Goal: Transaction & Acquisition: Register for event/course

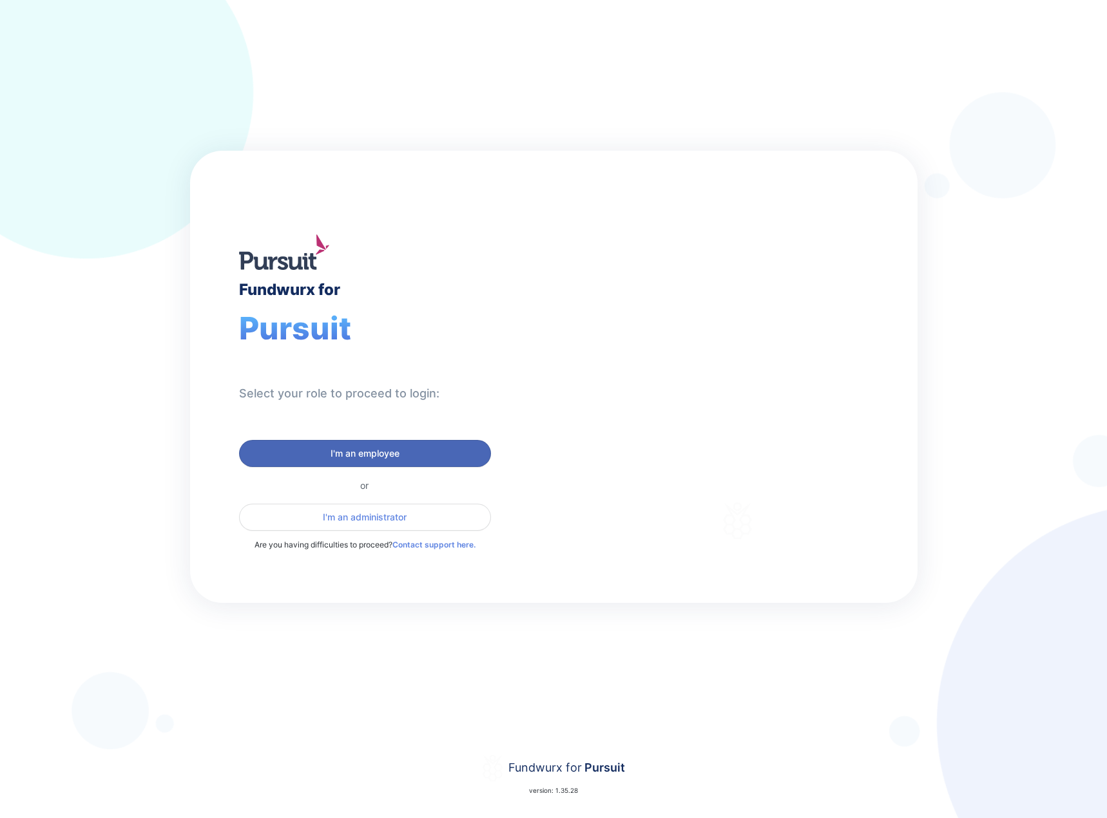
click at [333, 445] on button "I'm an employee" at bounding box center [365, 453] width 252 height 27
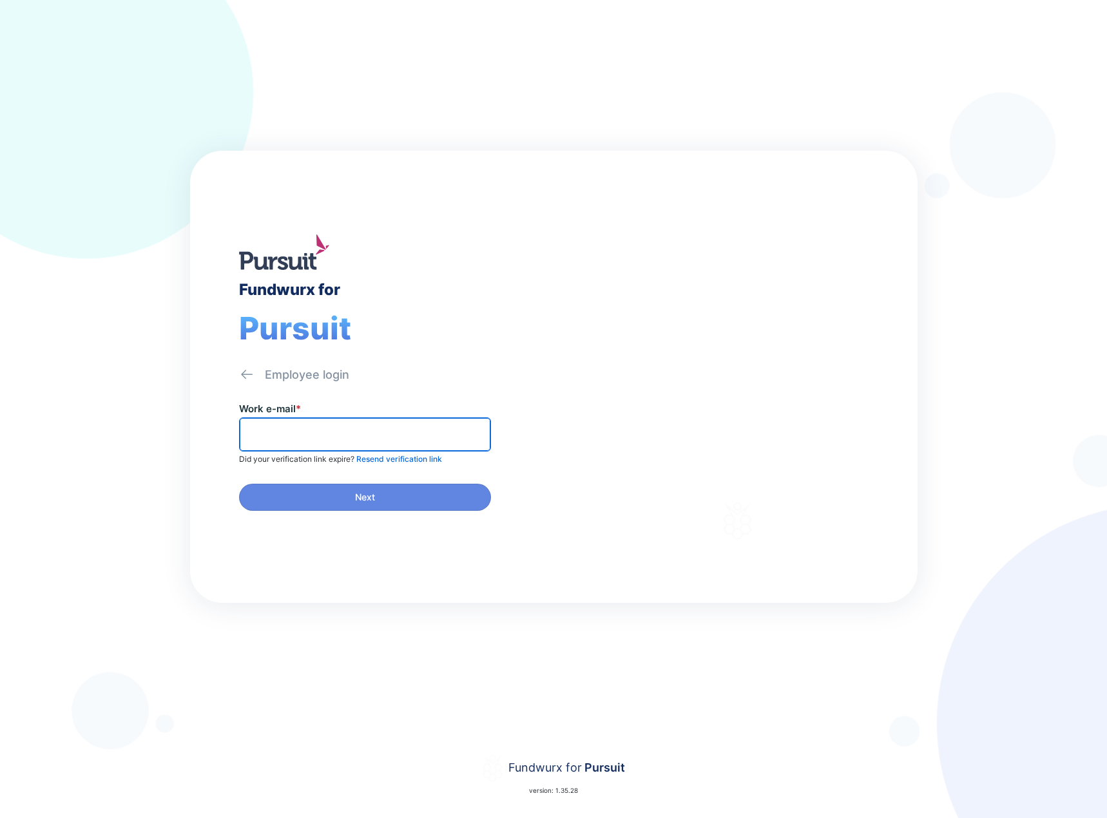
click at [351, 432] on input "text" at bounding box center [365, 435] width 240 height 20
type input "**********"
click at [276, 435] on input "text" at bounding box center [365, 435] width 240 height 20
type input "******"
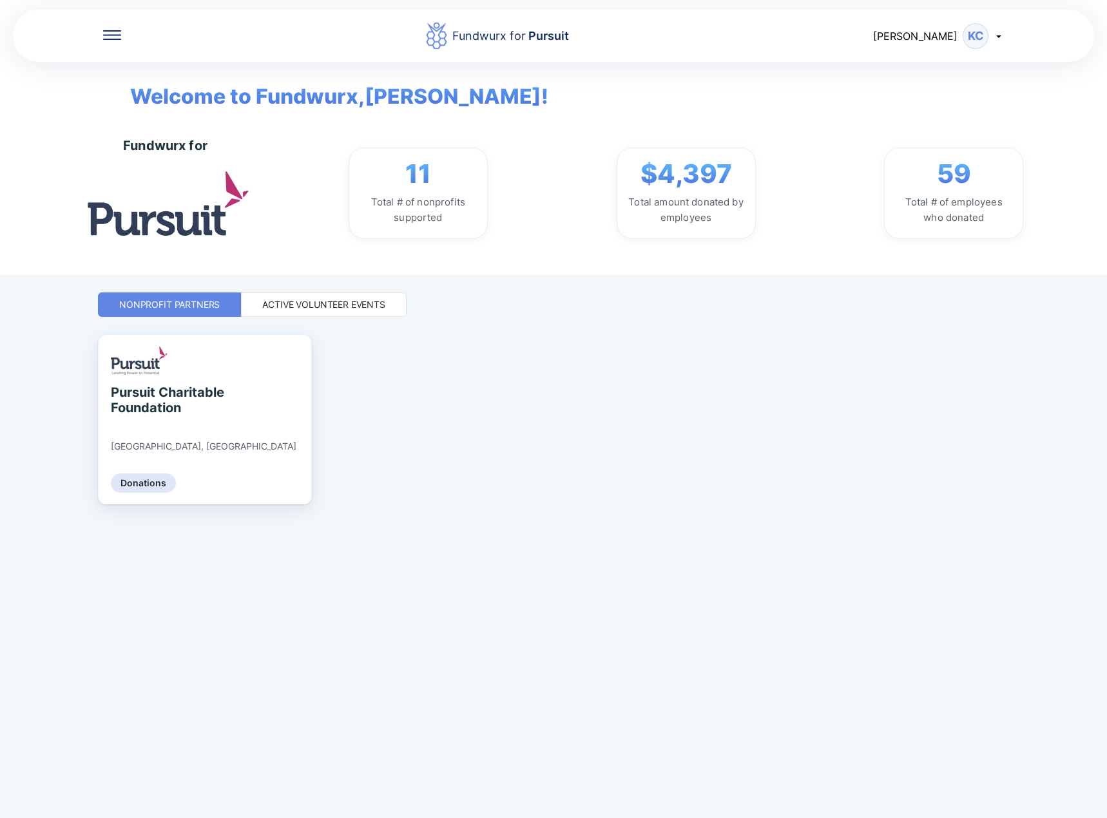
click at [282, 307] on div "Active Volunteer Events" at bounding box center [323, 304] width 123 height 13
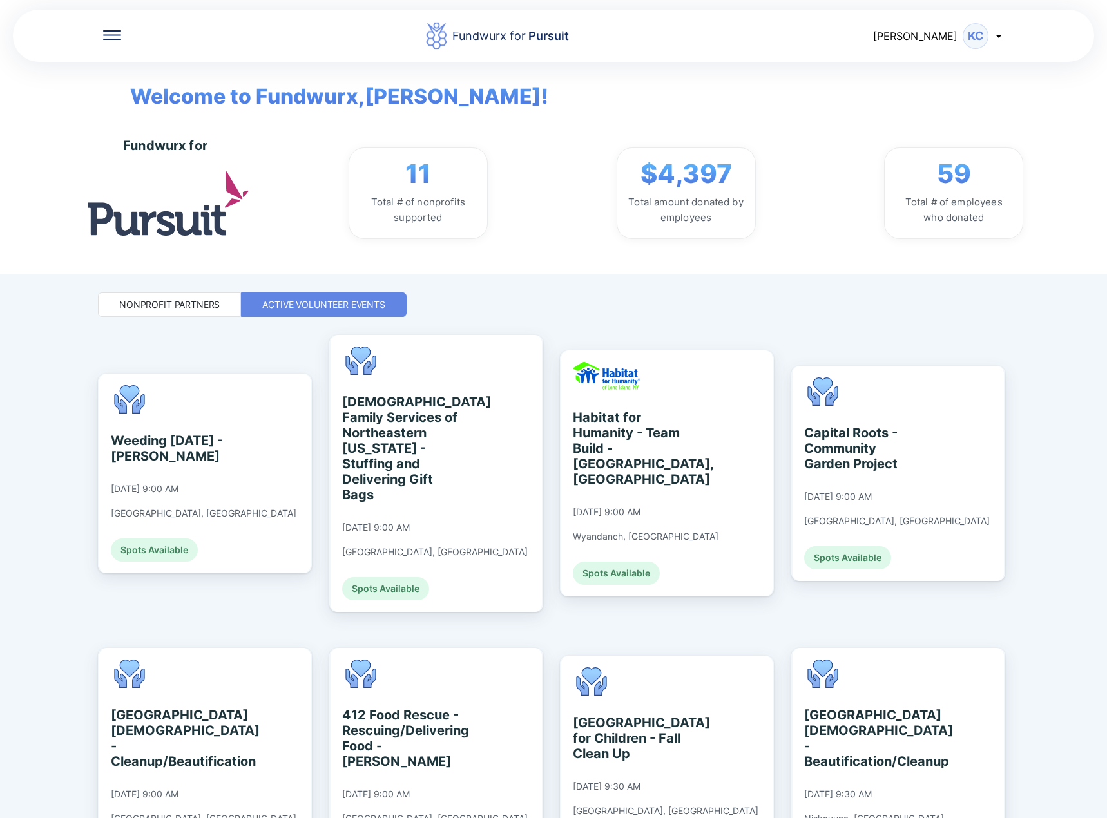
click at [1003, 37] on icon at bounding box center [999, 36] width 10 height 10
click at [956, 67] on div "My profile" at bounding box center [944, 69] width 120 height 34
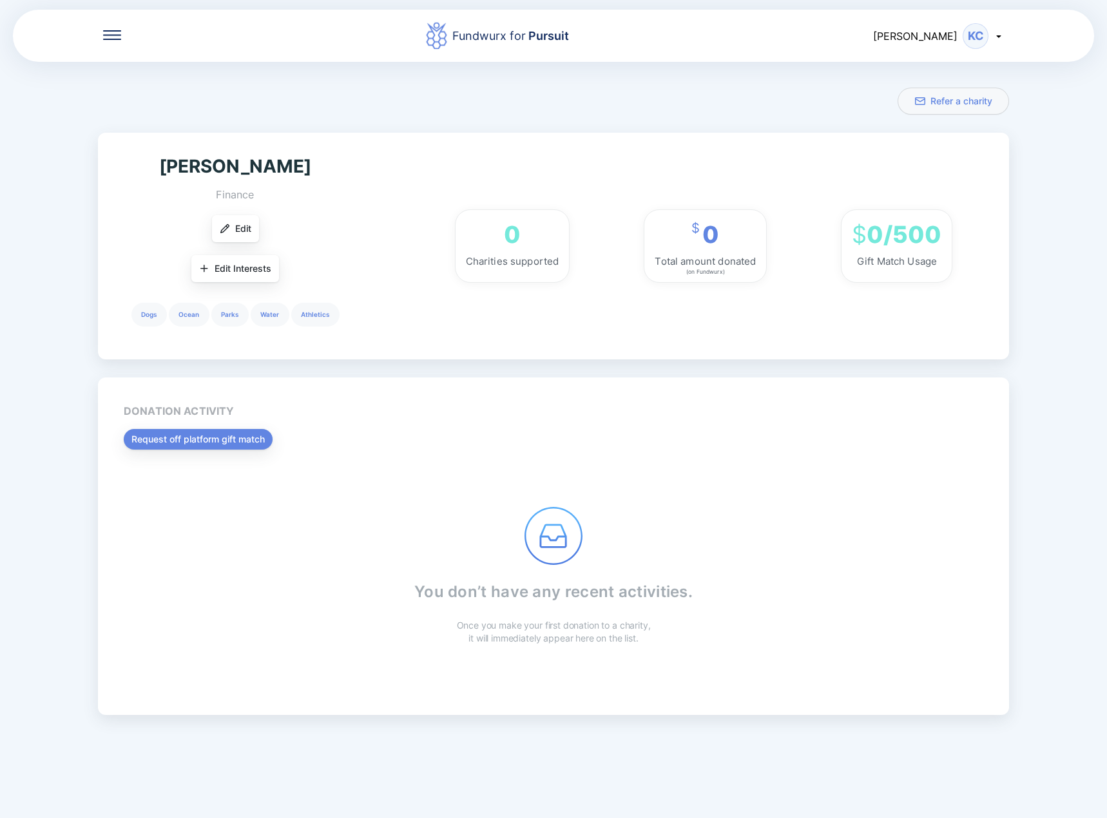
click at [994, 36] on icon at bounding box center [999, 36] width 10 height 10
click at [105, 32] on icon at bounding box center [112, 35] width 18 height 10
click at [162, 75] on div "Home" at bounding box center [153, 76] width 29 height 13
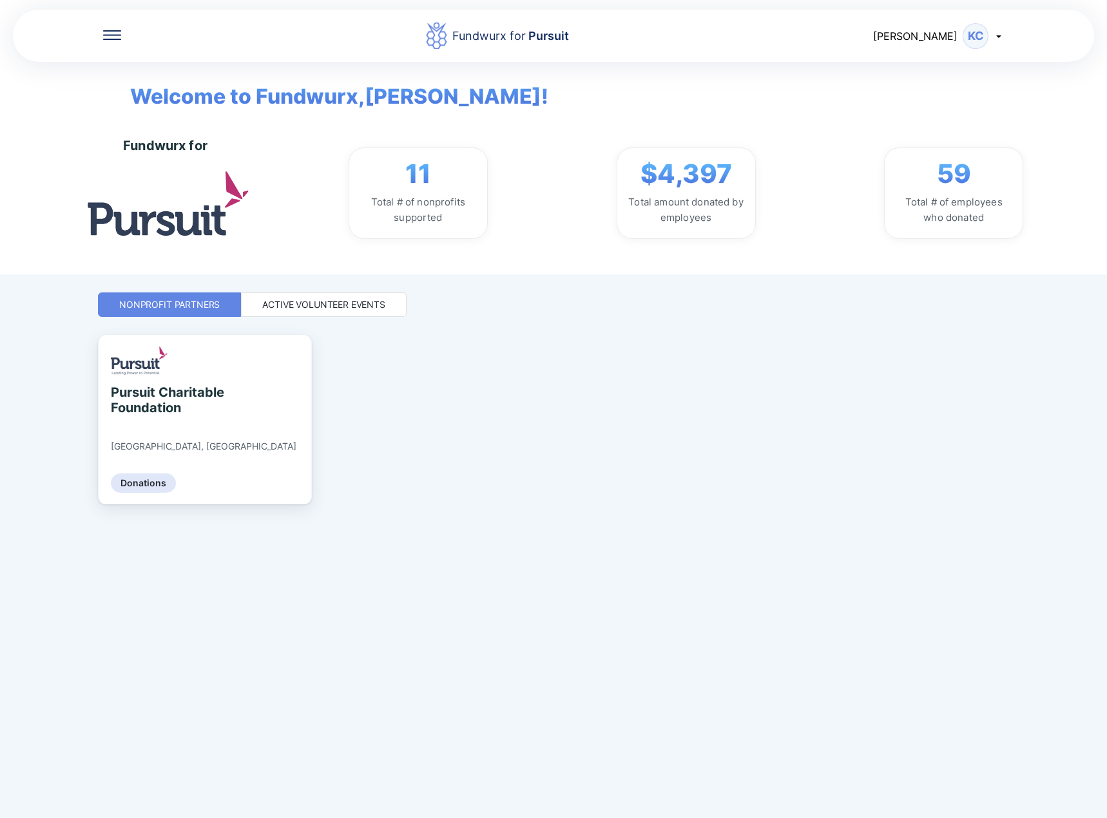
click at [335, 293] on div "Active Volunteer Events" at bounding box center [324, 305] width 166 height 24
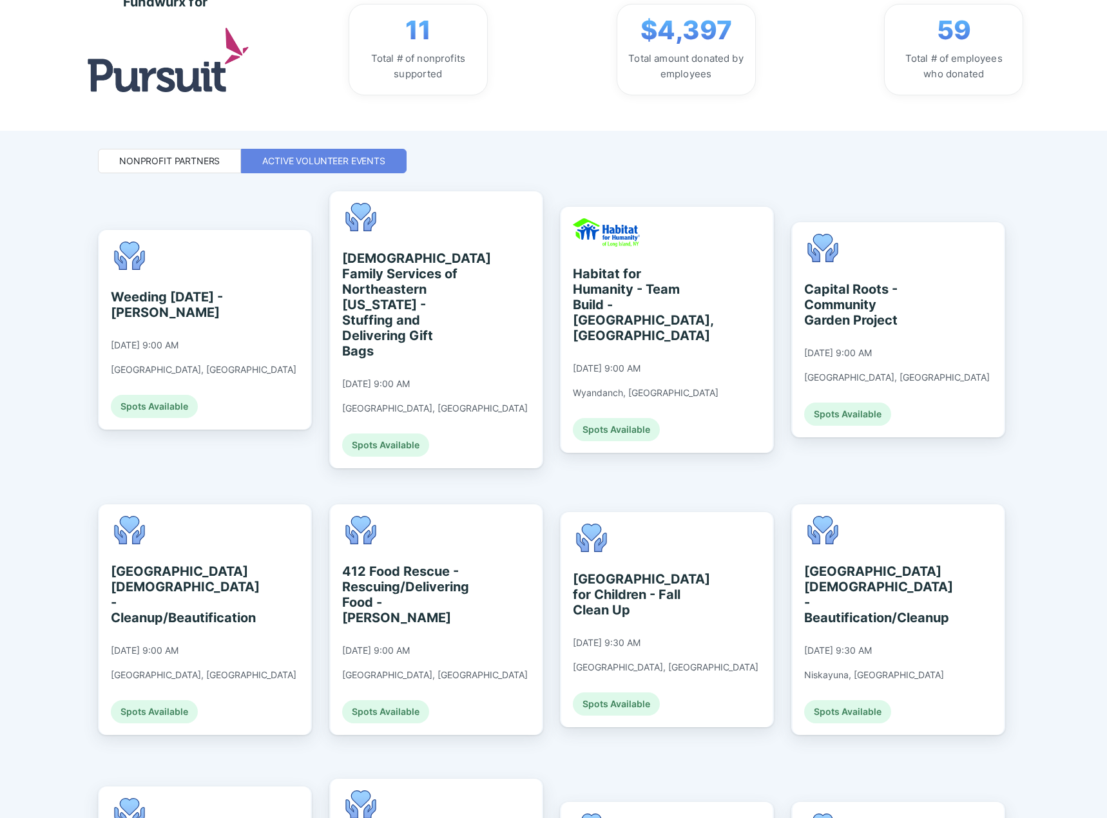
scroll to position [77, 0]
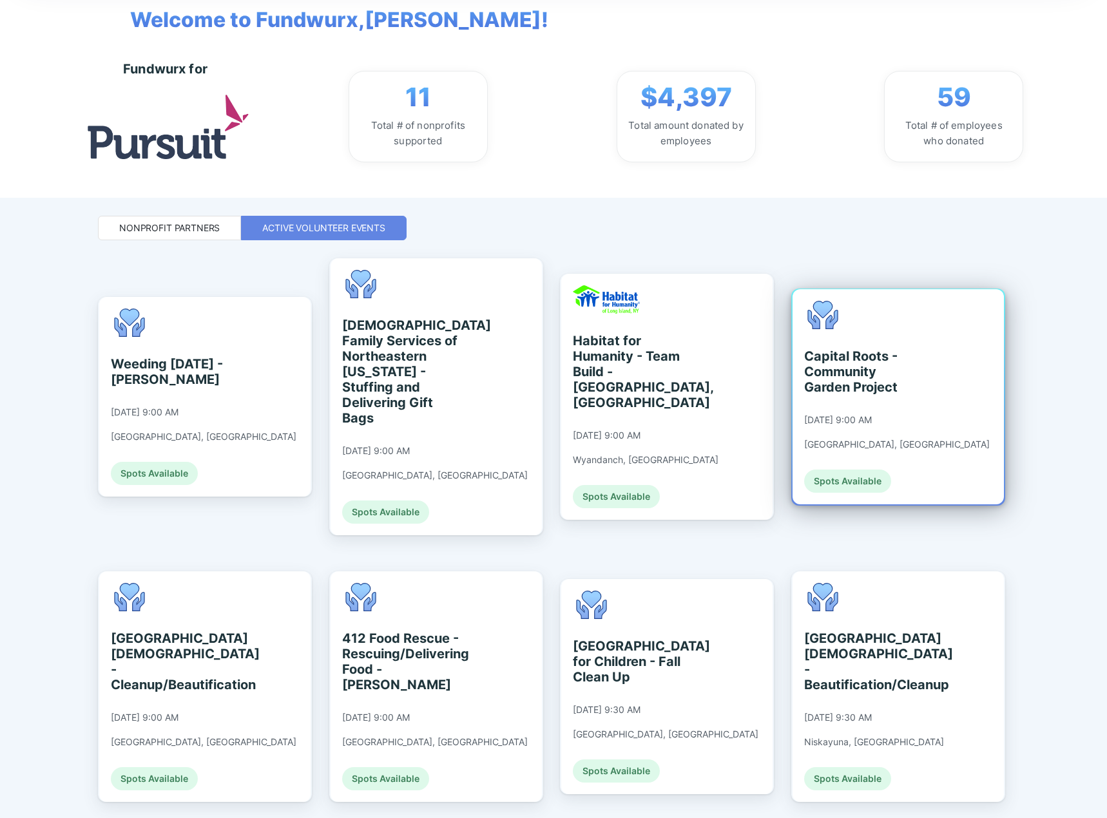
click at [851, 360] on div "Capital Roots - Community Garden Project" at bounding box center [863, 372] width 118 height 46
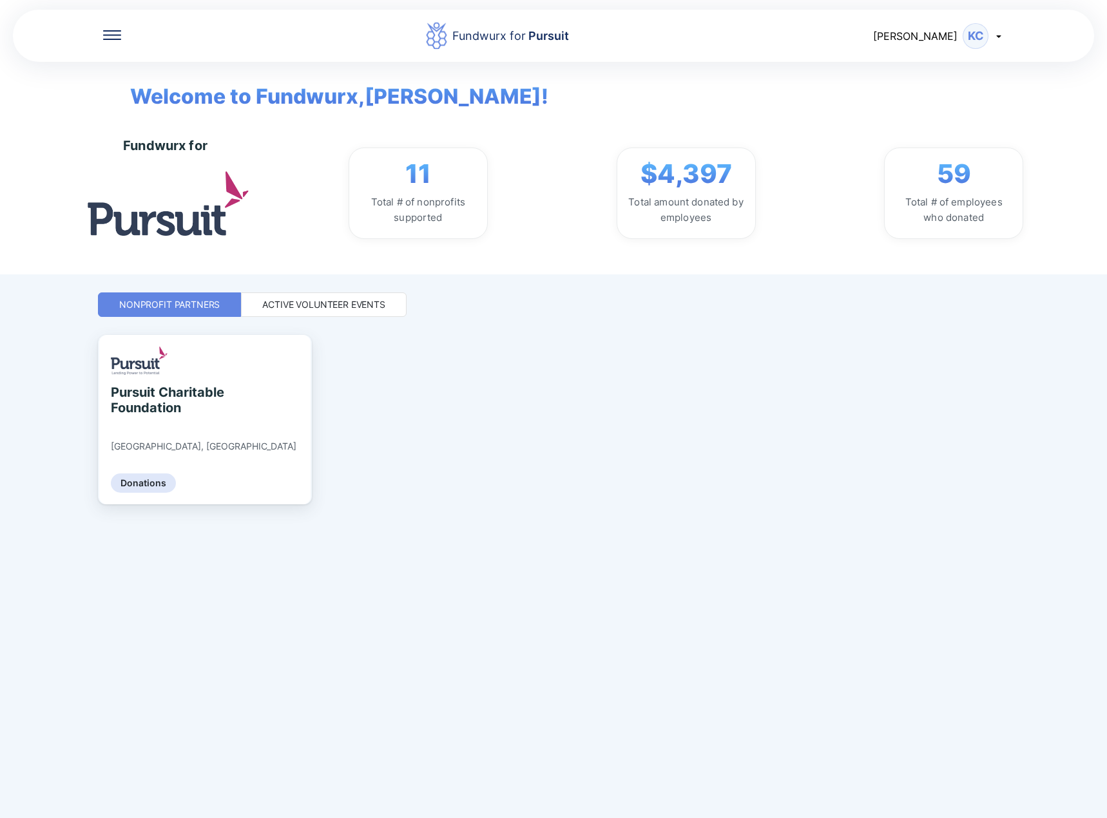
click at [273, 318] on div "Fundwurx for Pursuit [PERSON_NAME] Welcome to Fundwurx, [PERSON_NAME] ! Fundwur…" at bounding box center [553, 409] width 911 height 818
click at [324, 311] on div "Active Volunteer Events" at bounding box center [324, 305] width 166 height 24
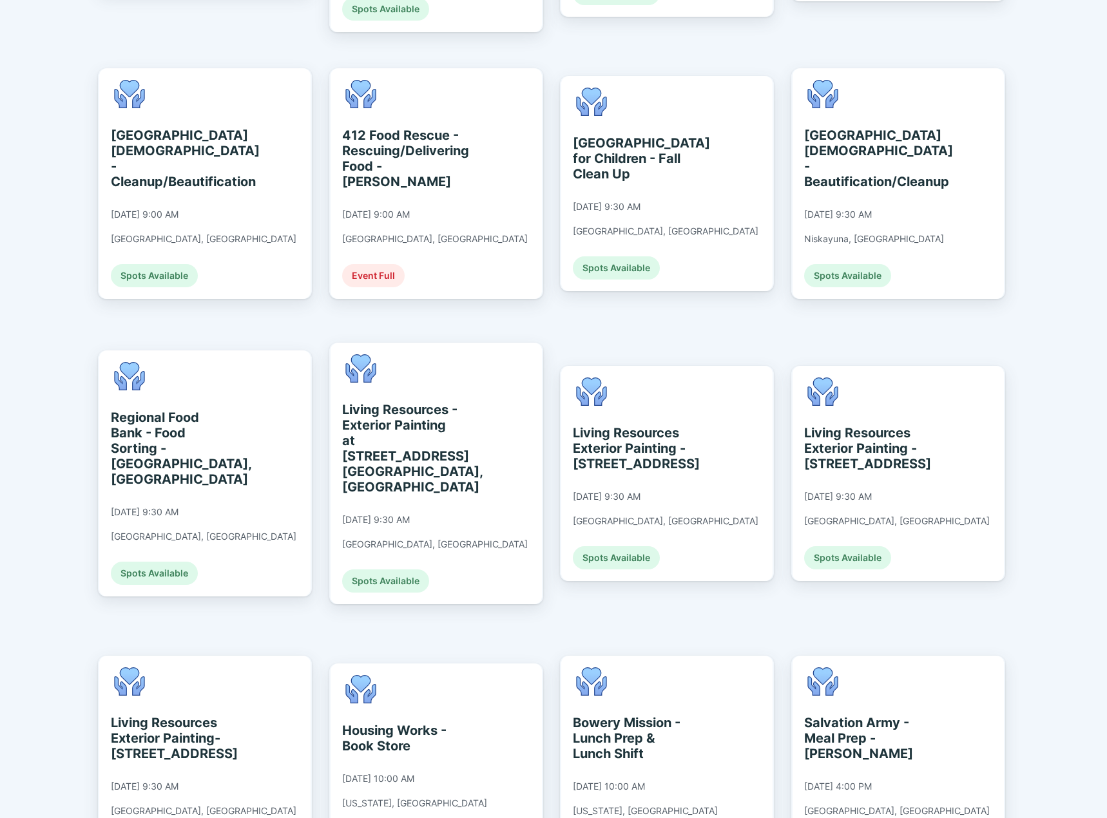
scroll to position [644, 0]
